Goal: Task Accomplishment & Management: Manage account settings

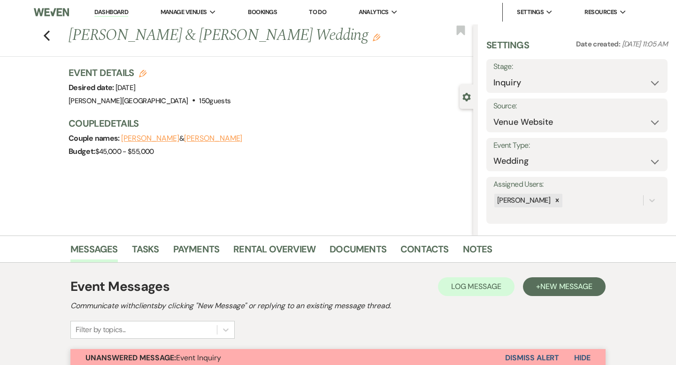
select select "5"
click at [48, 39] on use "button" at bounding box center [47, 35] width 6 height 10
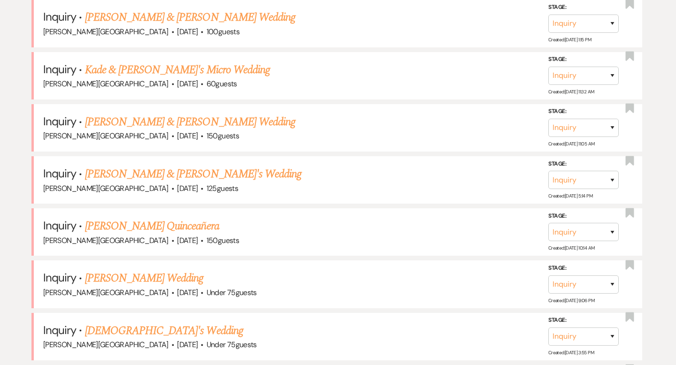
scroll to position [185, 0]
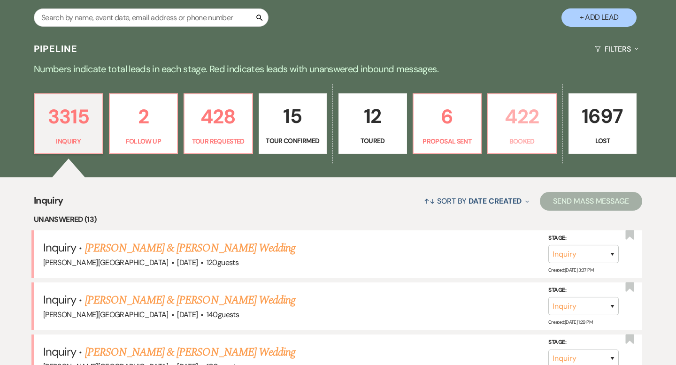
click at [522, 130] on p "422" at bounding box center [522, 116] width 56 height 31
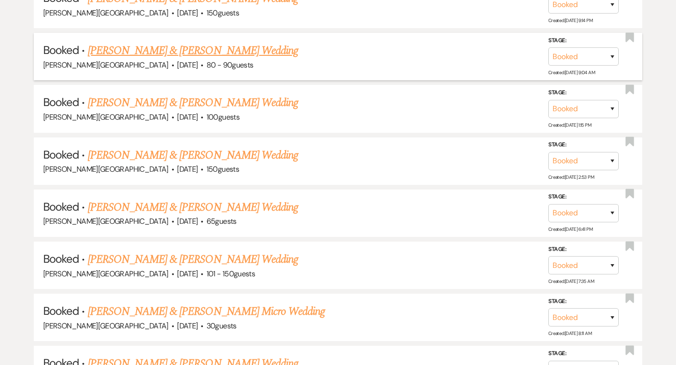
scroll to position [1279, 0]
click at [230, 94] on link "[PERSON_NAME] & [PERSON_NAME] Wedding" at bounding box center [193, 102] width 210 height 17
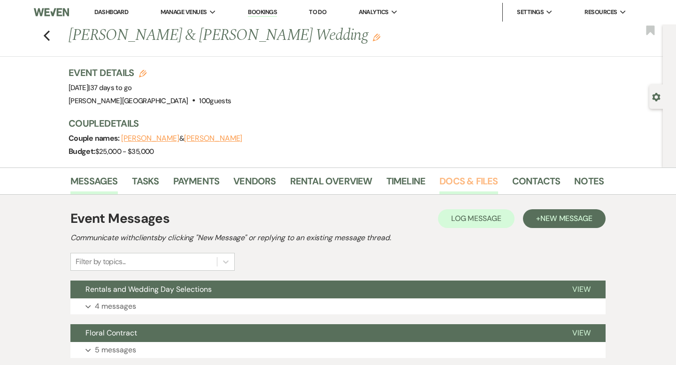
click at [472, 183] on link "Docs & Files" at bounding box center [468, 184] width 58 height 21
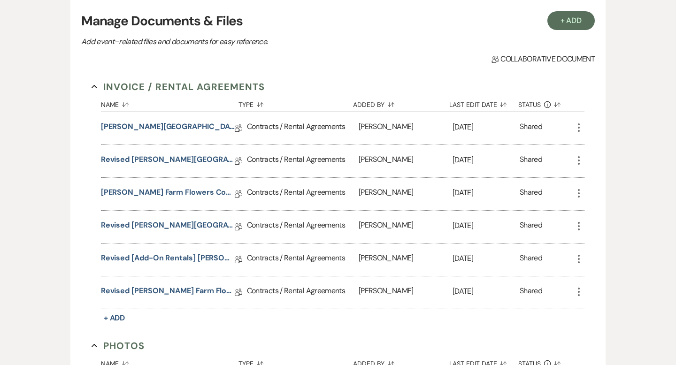
scroll to position [211, 0]
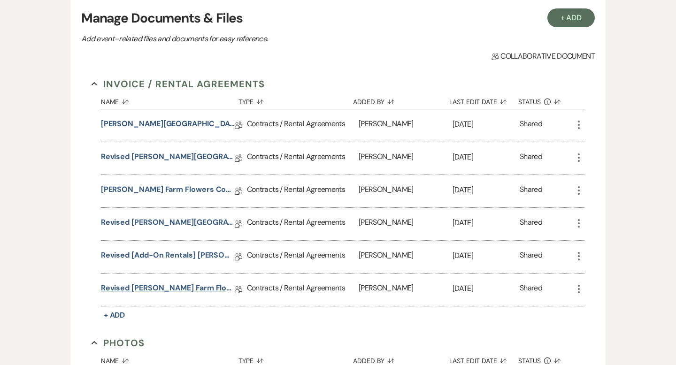
click at [197, 289] on link "Revised [PERSON_NAME] Farm Flowers Contract" at bounding box center [168, 289] width 134 height 15
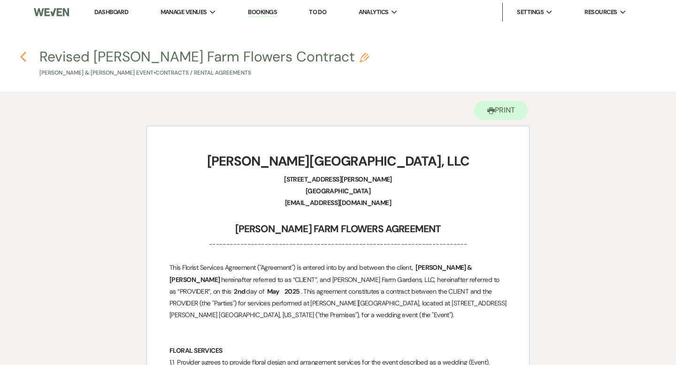
click at [24, 58] on icon "Previous" at bounding box center [23, 56] width 7 height 11
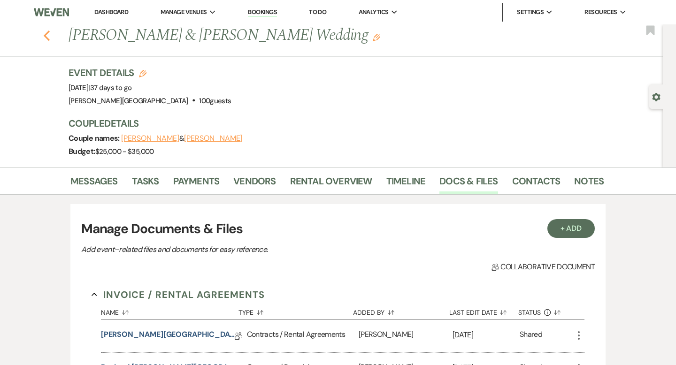
click at [46, 37] on use "button" at bounding box center [47, 35] width 6 height 10
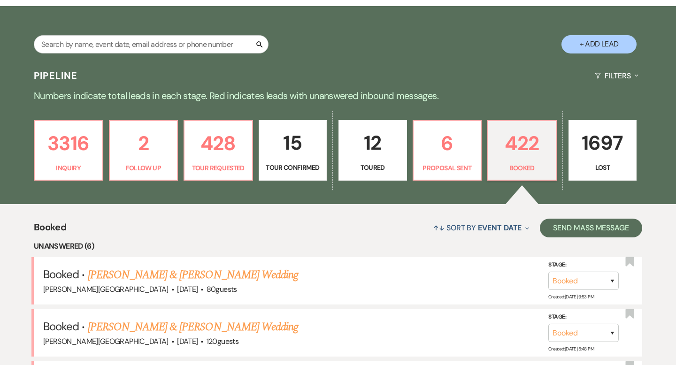
scroll to position [122, 0]
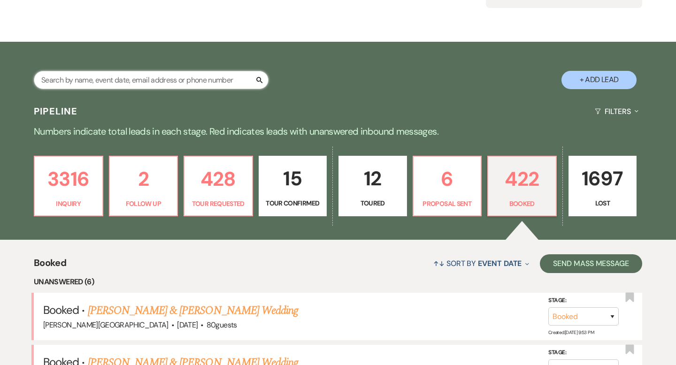
click at [154, 81] on input "text" at bounding box center [151, 80] width 235 height 18
type input "[PERSON_NAME]"
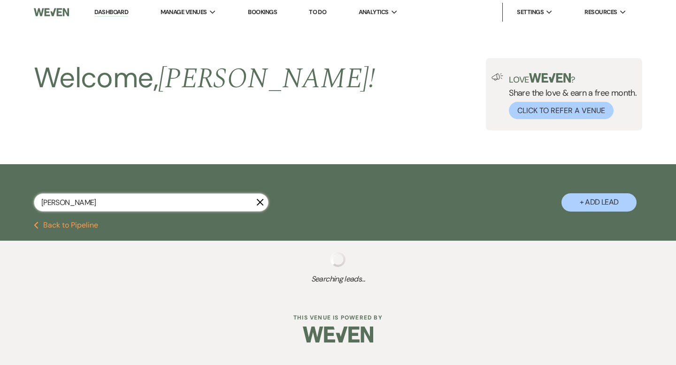
select select "8"
select select "2"
select select "8"
select select "2"
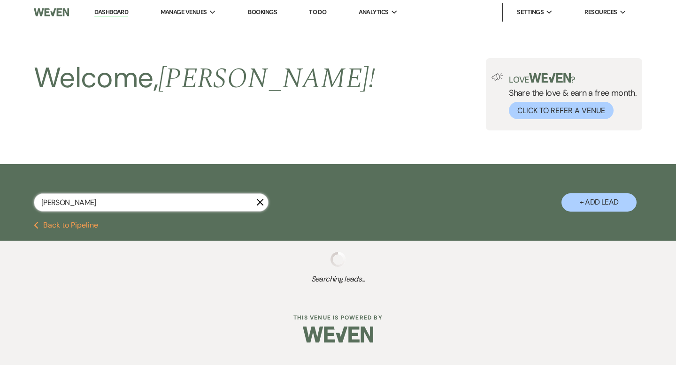
select select "8"
select select "2"
select select "8"
select select "2"
select select "8"
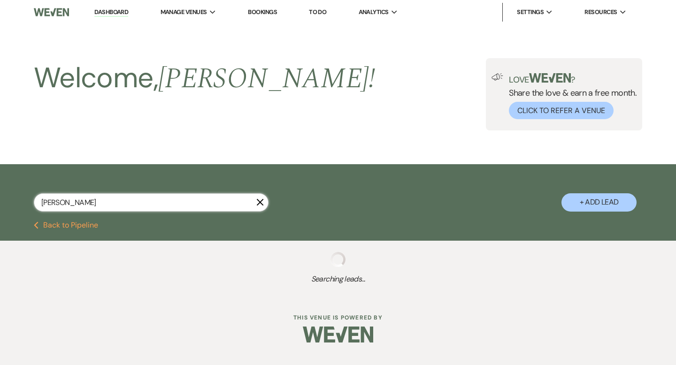
select select "2"
select select "8"
select select "2"
select select "8"
select select "2"
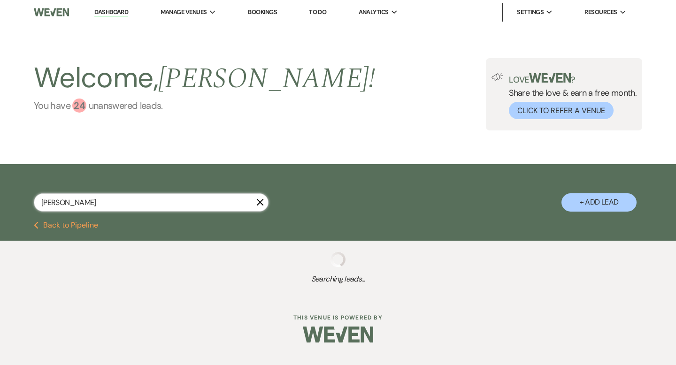
select select "8"
select select "2"
select select "8"
select select "2"
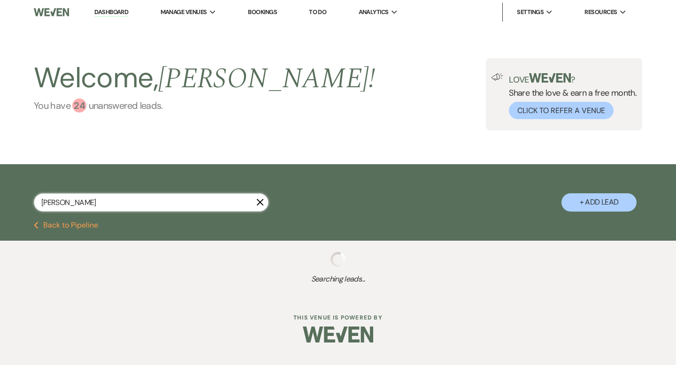
select select "8"
select select "2"
select select "8"
select select "2"
select select "8"
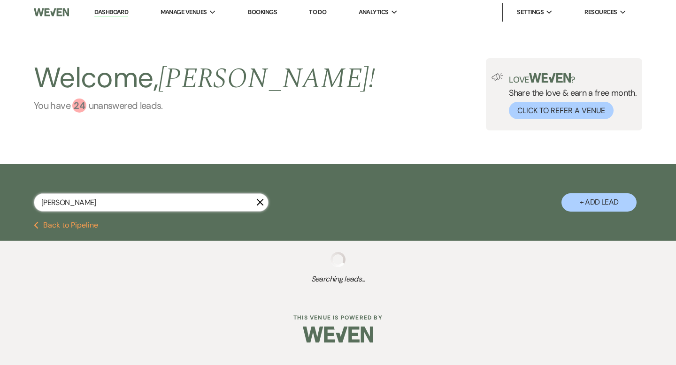
select select "2"
select select "8"
select select "2"
select select "8"
select select "2"
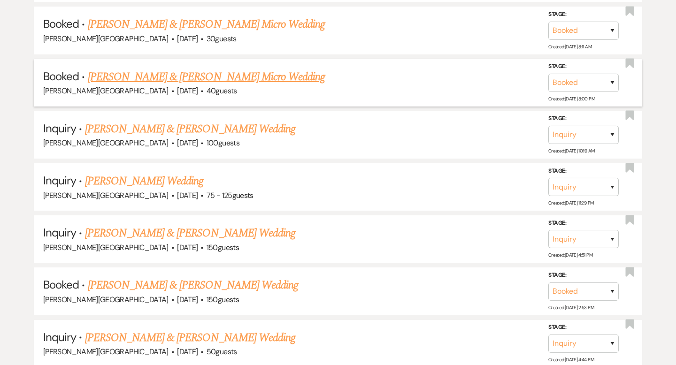
scroll to position [438, 0]
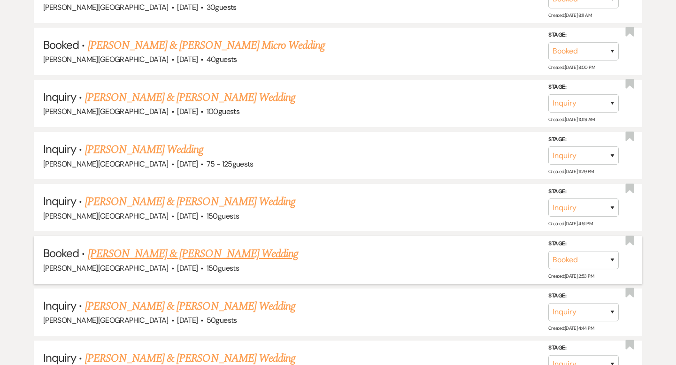
type input "[PERSON_NAME]"
click at [226, 249] on link "[PERSON_NAME] & [PERSON_NAME] Wedding" at bounding box center [193, 253] width 210 height 17
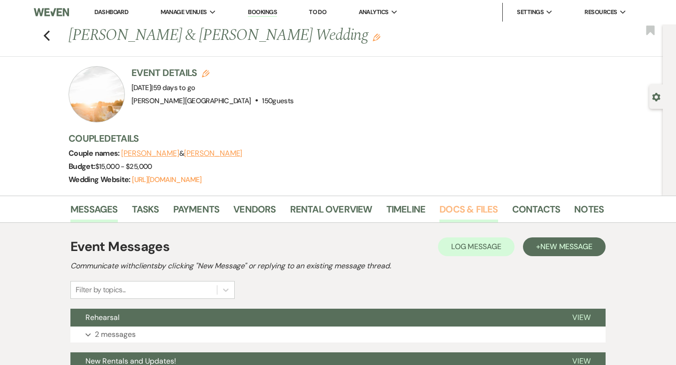
click at [459, 212] on link "Docs & Files" at bounding box center [468, 212] width 58 height 21
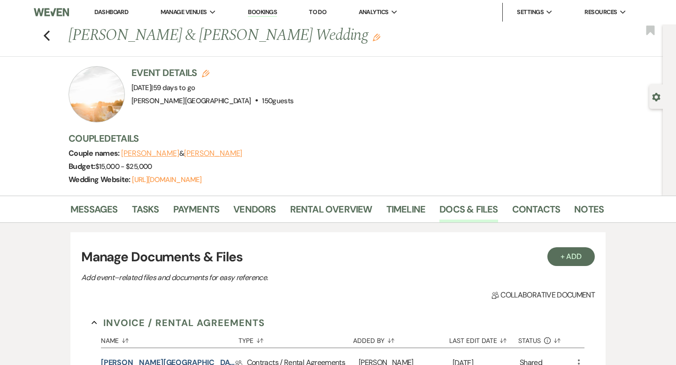
click at [110, 13] on link "Dashboard" at bounding box center [111, 12] width 34 height 8
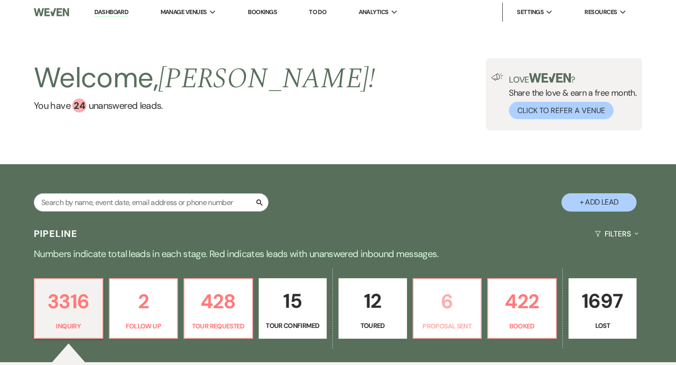
click at [444, 301] on p "6" at bounding box center [447, 301] width 56 height 31
select select "6"
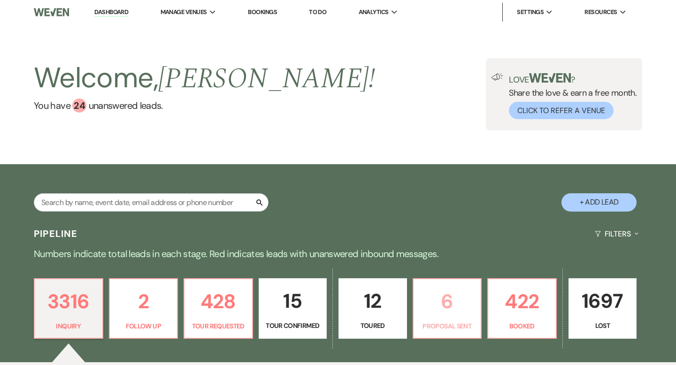
select select "6"
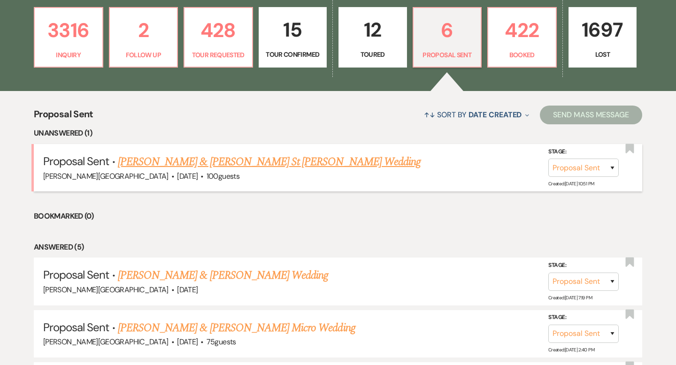
scroll to position [342, 0]
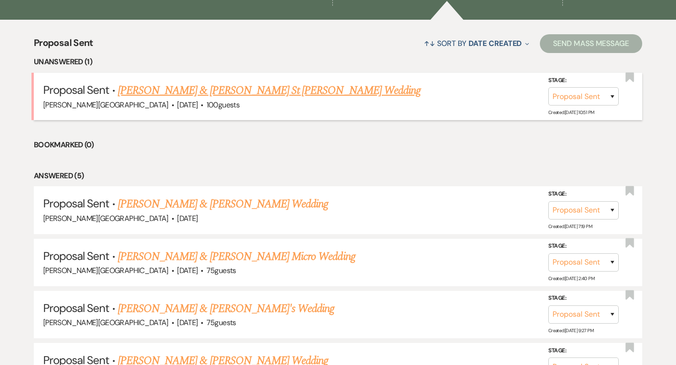
click at [240, 91] on link "[PERSON_NAME] & [PERSON_NAME] St [PERSON_NAME] Wedding" at bounding box center [269, 90] width 303 height 17
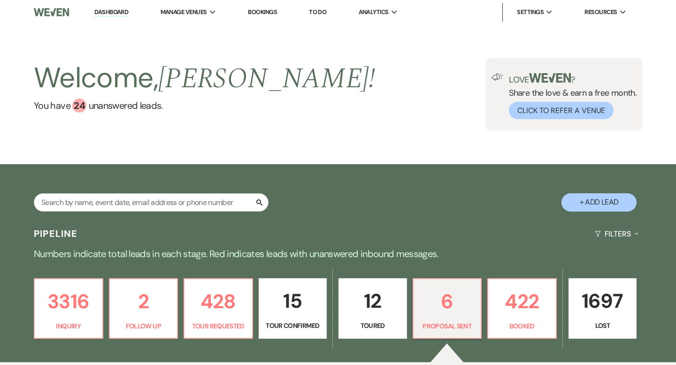
select select "6"
select select "5"
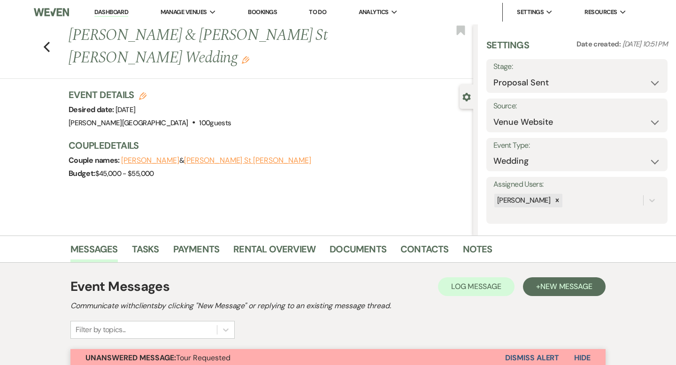
click at [143, 92] on icon "Edit" at bounding box center [143, 96] width 8 height 8
select select "84"
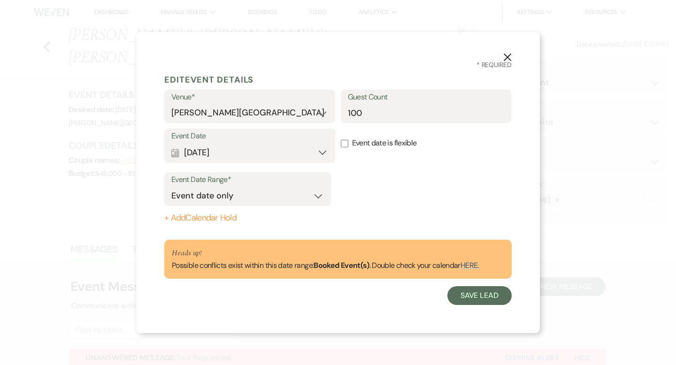
click at [504, 54] on icon "X" at bounding box center [507, 57] width 8 height 8
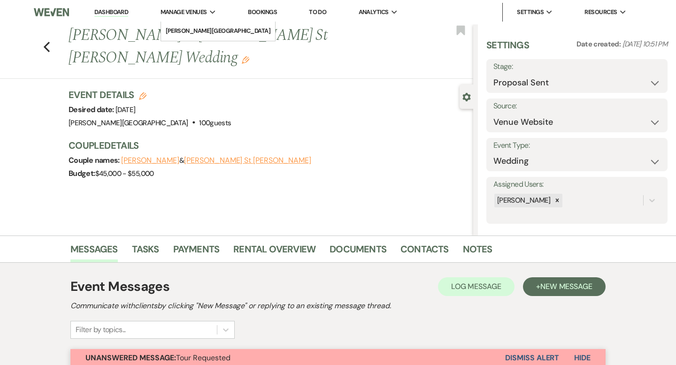
click at [194, 9] on span "Manage Venues" at bounding box center [183, 12] width 46 height 9
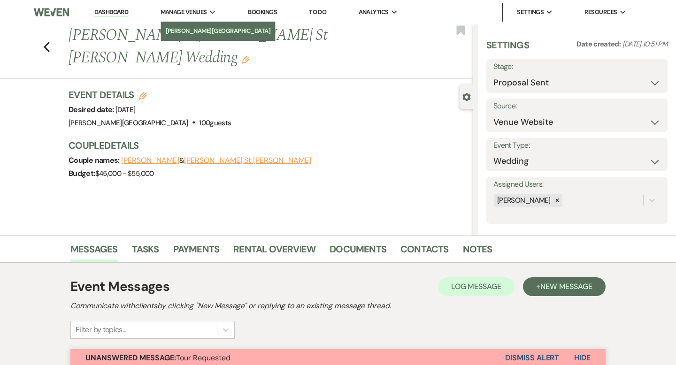
click at [194, 30] on li "[PERSON_NAME][GEOGRAPHIC_DATA]" at bounding box center [218, 30] width 105 height 9
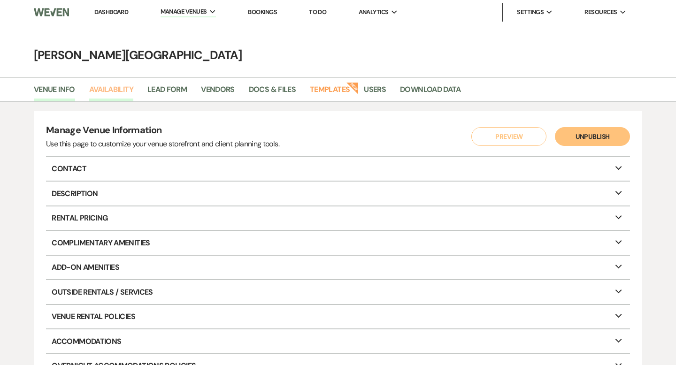
click at [122, 84] on link "Availability" at bounding box center [111, 93] width 44 height 18
select select "3"
select select "2026"
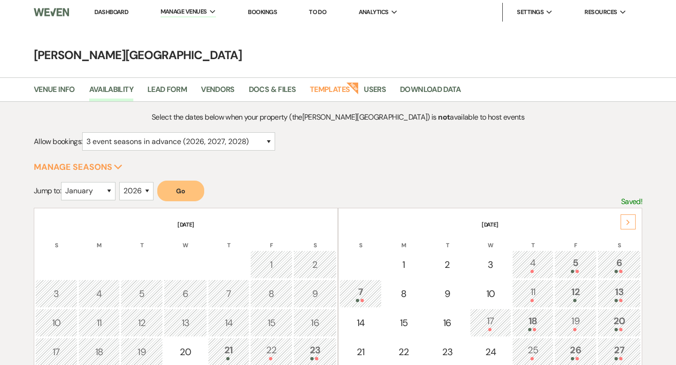
click at [622, 222] on div "Next" at bounding box center [627, 221] width 15 height 15
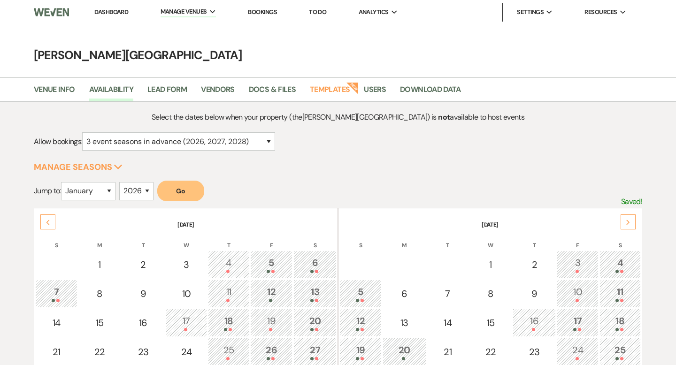
click at [622, 222] on div "Next" at bounding box center [627, 221] width 15 height 15
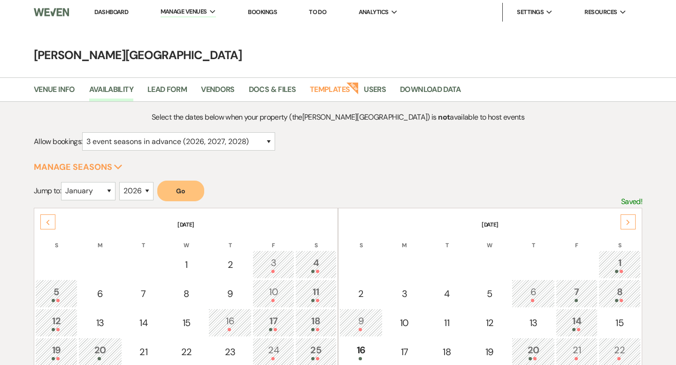
click at [622, 222] on div "Next" at bounding box center [627, 221] width 15 height 15
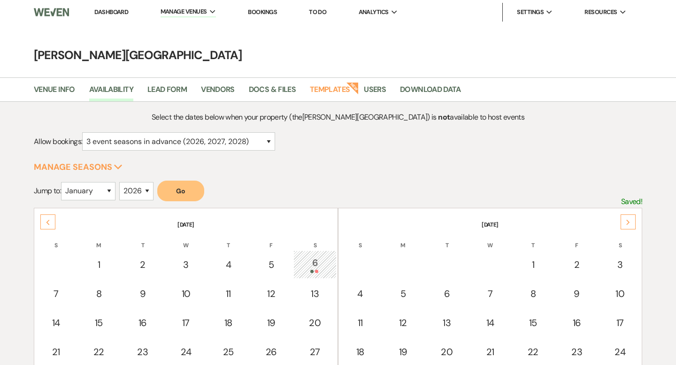
click at [622, 222] on div "Next" at bounding box center [627, 221] width 15 height 15
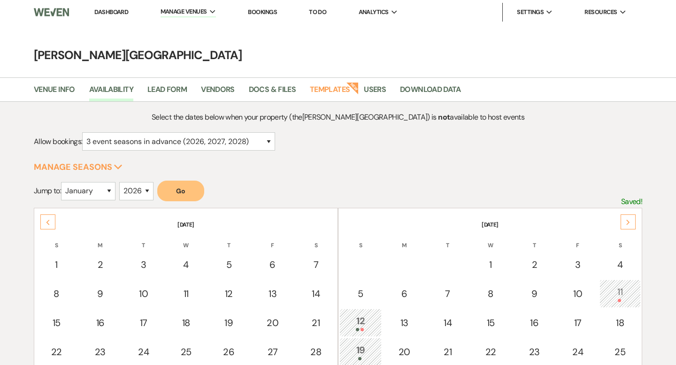
click at [622, 222] on div "Next" at bounding box center [627, 221] width 15 height 15
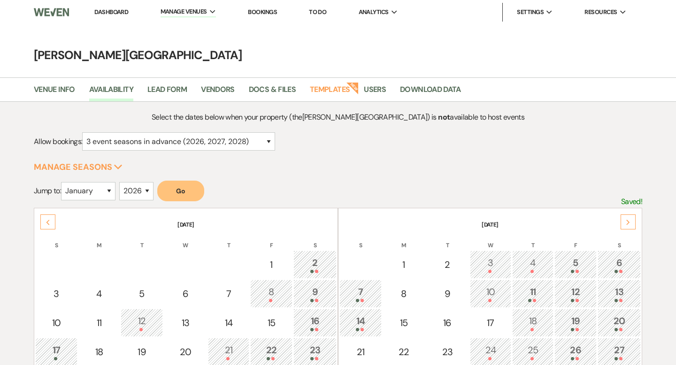
click at [622, 222] on div "Next" at bounding box center [627, 221] width 15 height 15
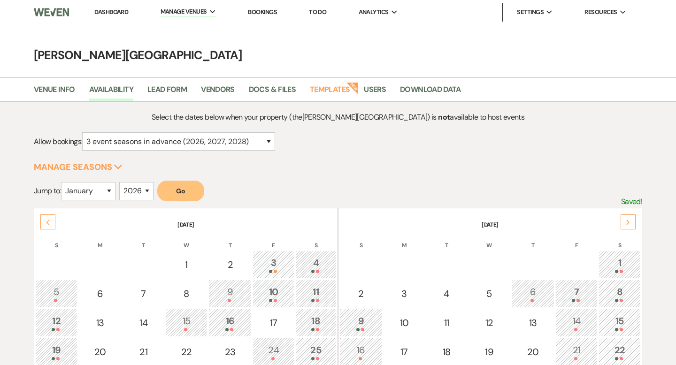
click at [622, 222] on div "Next" at bounding box center [627, 221] width 15 height 15
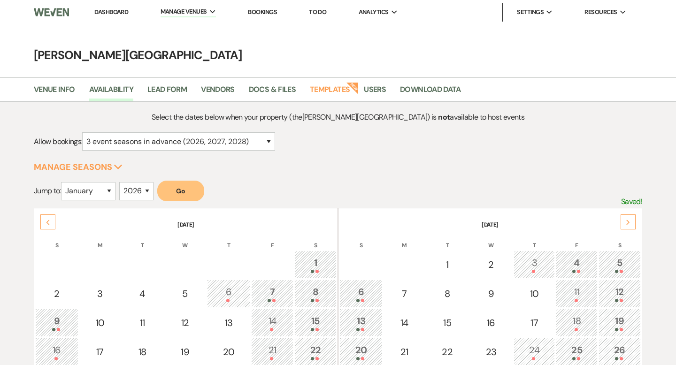
click at [622, 222] on div "Next" at bounding box center [627, 221] width 15 height 15
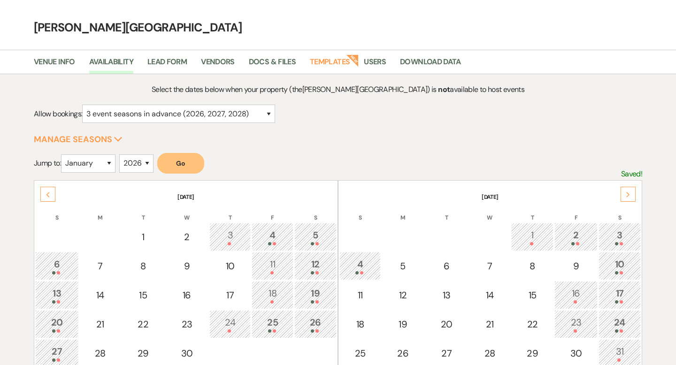
scroll to position [53, 0]
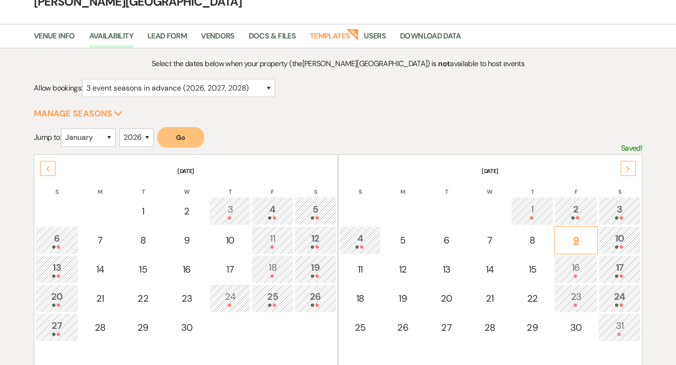
click at [575, 244] on div "9" at bounding box center [575, 240] width 33 height 14
select select "other"
select select "false"
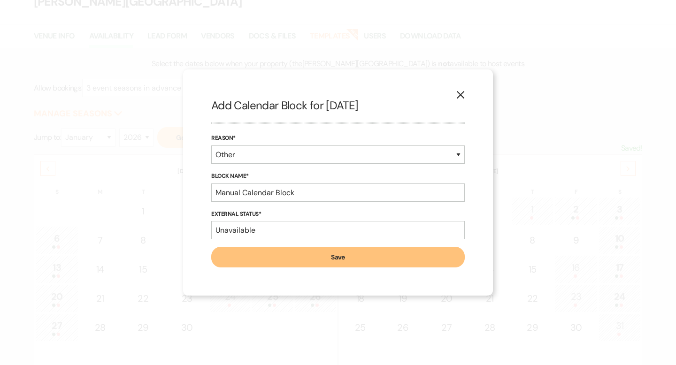
click at [463, 96] on icon "X" at bounding box center [460, 95] width 8 height 8
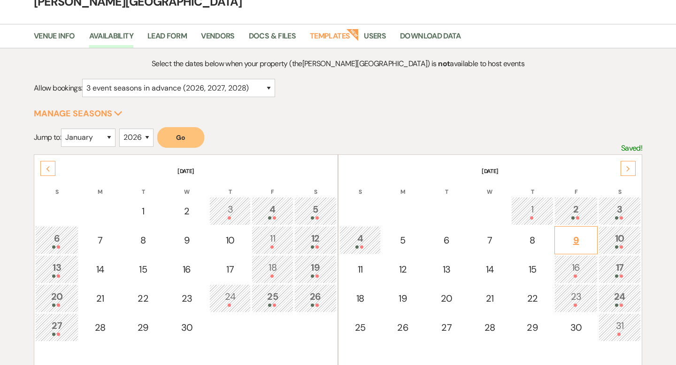
click at [574, 242] on div "9" at bounding box center [575, 240] width 33 height 14
select select "other"
select select "false"
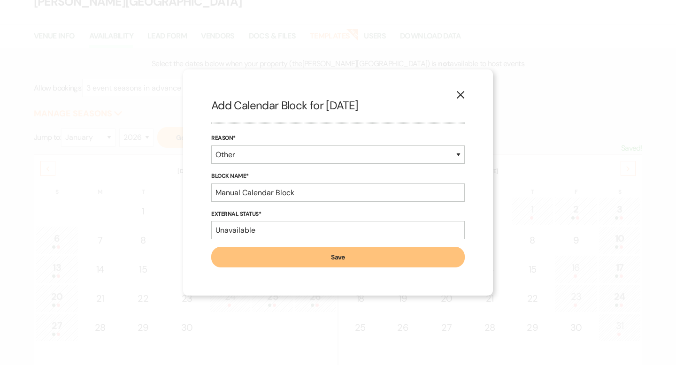
click at [435, 255] on button "Save" at bounding box center [337, 257] width 253 height 21
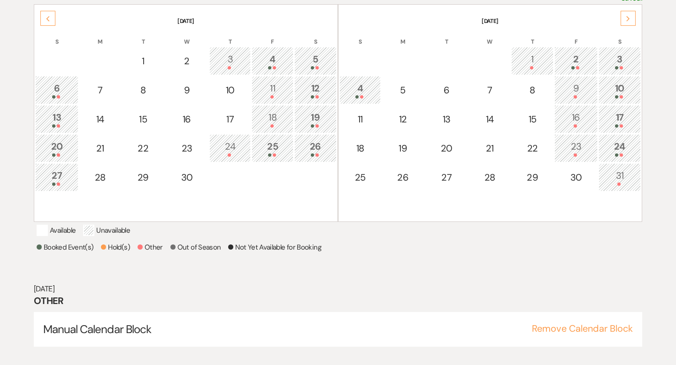
scroll to position [218, 0]
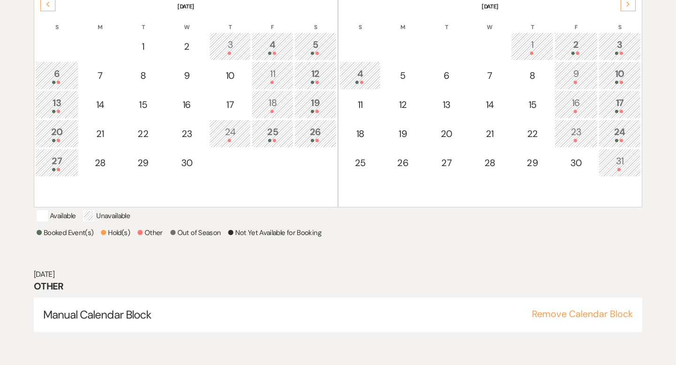
click at [578, 103] on div "16" at bounding box center [575, 104] width 33 height 17
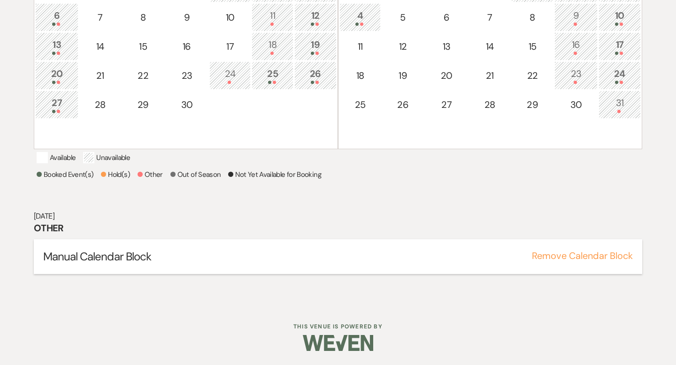
click at [555, 254] on button "Remove Calendar Block" at bounding box center [582, 255] width 101 height 9
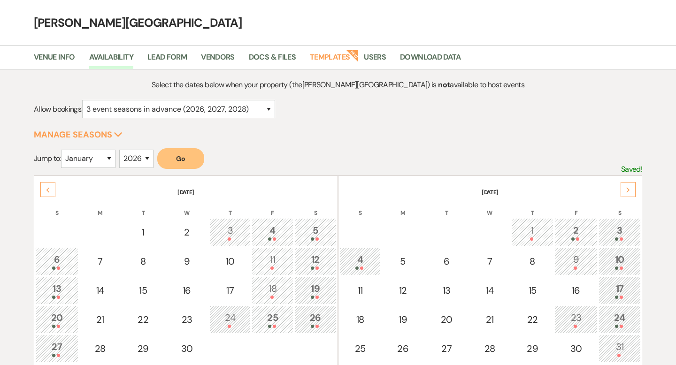
scroll to position [0, 0]
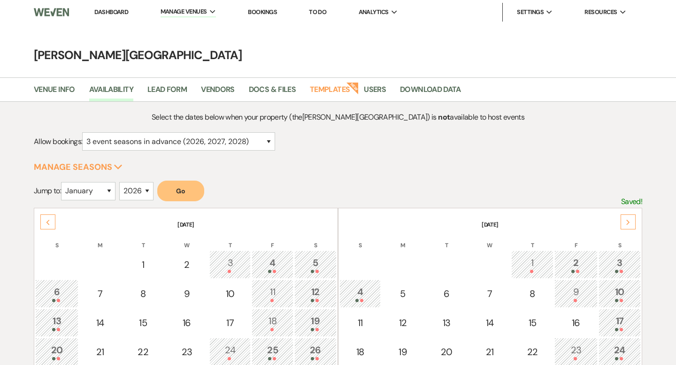
click at [122, 8] on link "Dashboard" at bounding box center [111, 12] width 34 height 8
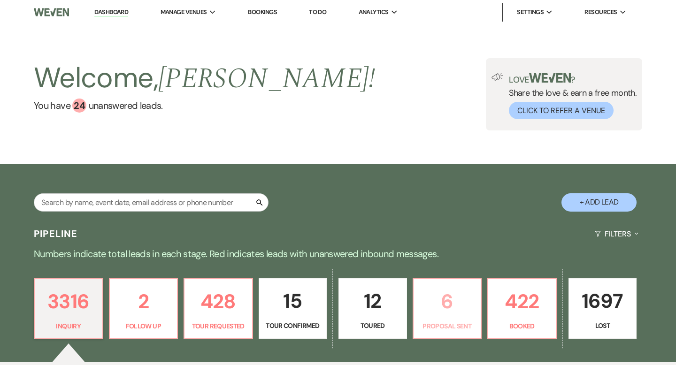
click at [439, 310] on p "6" at bounding box center [447, 301] width 56 height 31
select select "6"
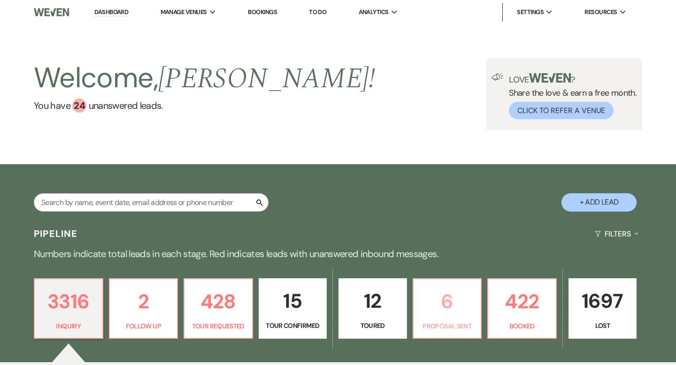
select select "6"
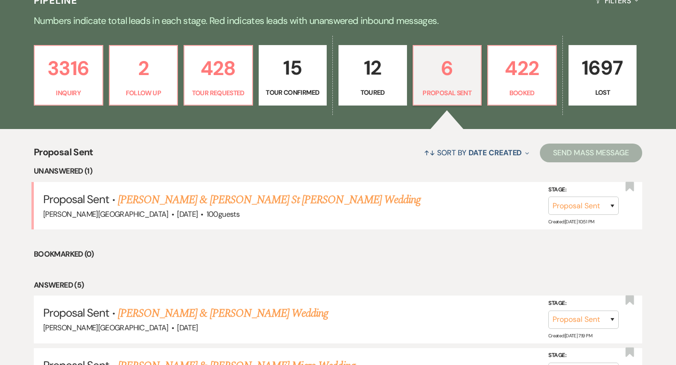
scroll to position [312, 0]
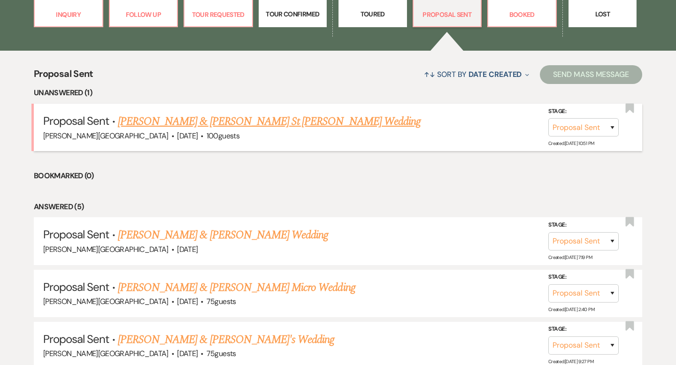
click at [222, 122] on link "[PERSON_NAME] & [PERSON_NAME] St [PERSON_NAME] Wedding" at bounding box center [269, 121] width 303 height 17
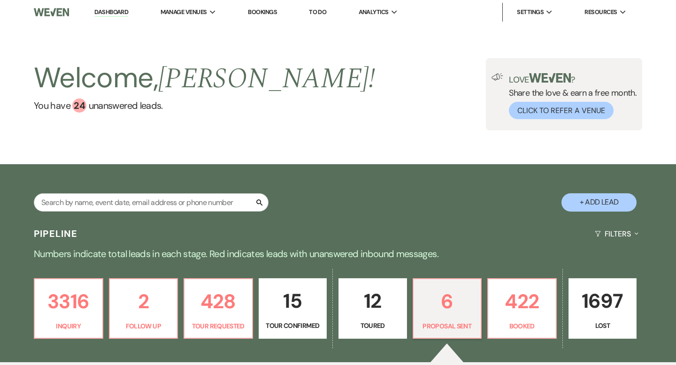
select select "6"
select select "5"
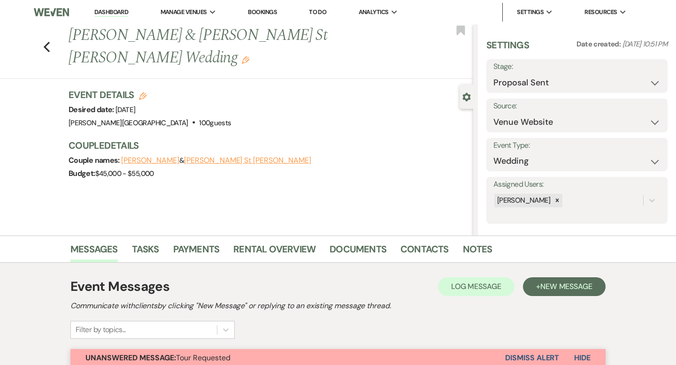
click at [144, 92] on icon "Edit" at bounding box center [143, 96] width 8 height 8
select select "84"
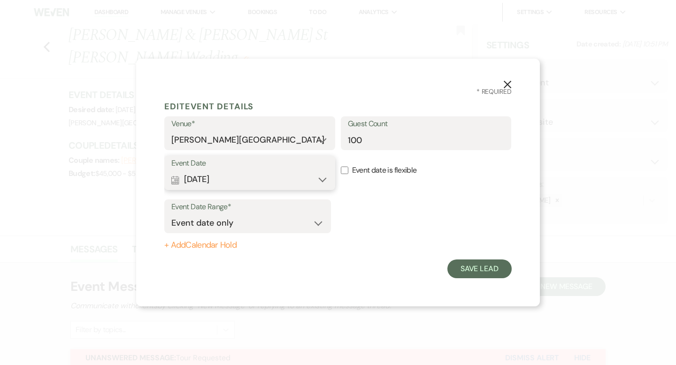
click at [313, 179] on button "Calendar [DATE] Expand" at bounding box center [249, 179] width 157 height 19
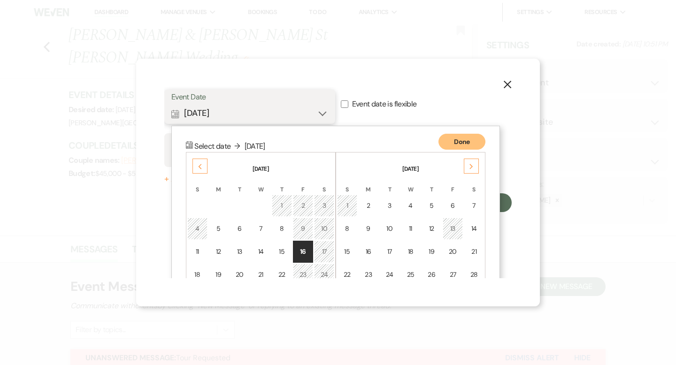
scroll to position [120, 0]
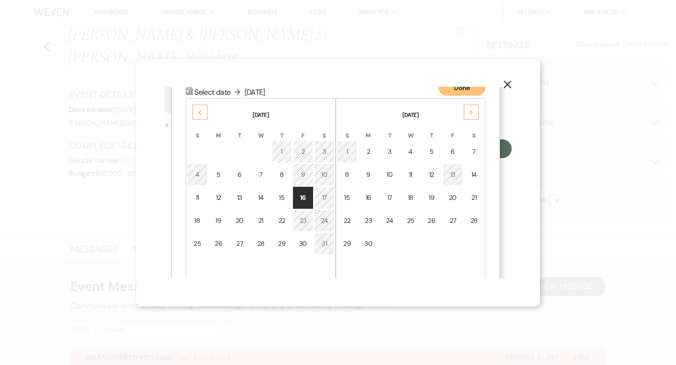
click at [302, 177] on div "9" at bounding box center [303, 175] width 8 height 10
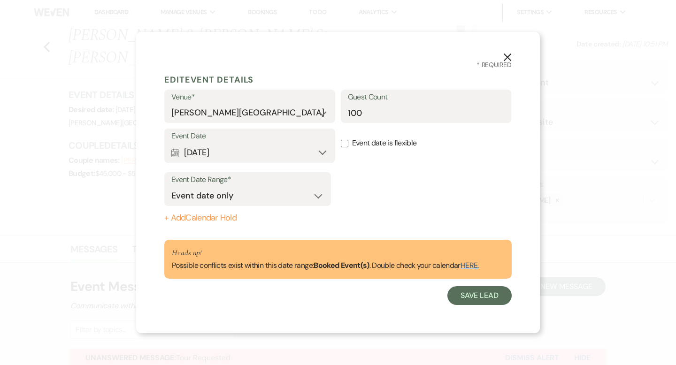
scroll to position [0, 0]
click at [472, 299] on button "Save Lead" at bounding box center [479, 295] width 64 height 19
